Goal: Navigation & Orientation: Find specific page/section

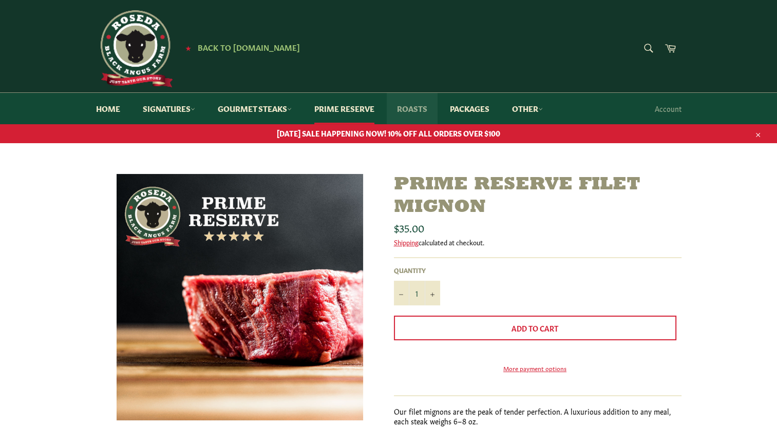
click at [413, 105] on link "Roasts" at bounding box center [412, 108] width 51 height 31
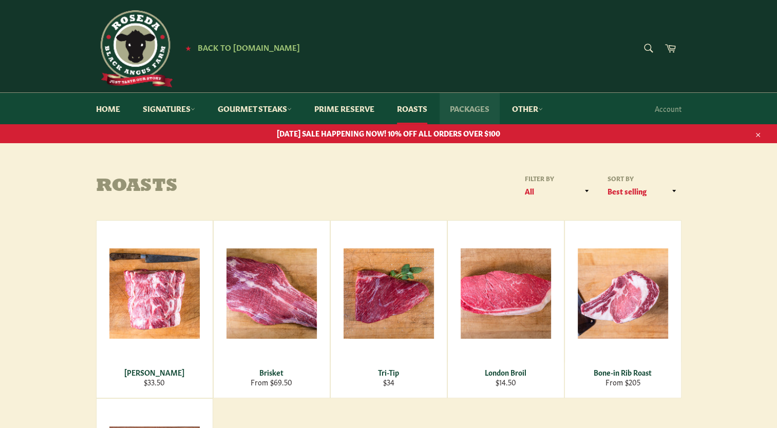
click at [466, 113] on link "Packages" at bounding box center [469, 108] width 60 height 31
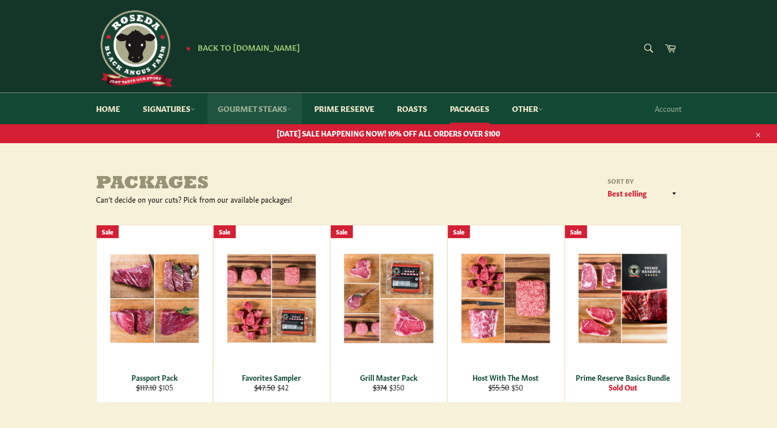
click at [262, 110] on link "Gourmet Steaks" at bounding box center [254, 108] width 94 height 31
